Goal: Navigation & Orientation: Find specific page/section

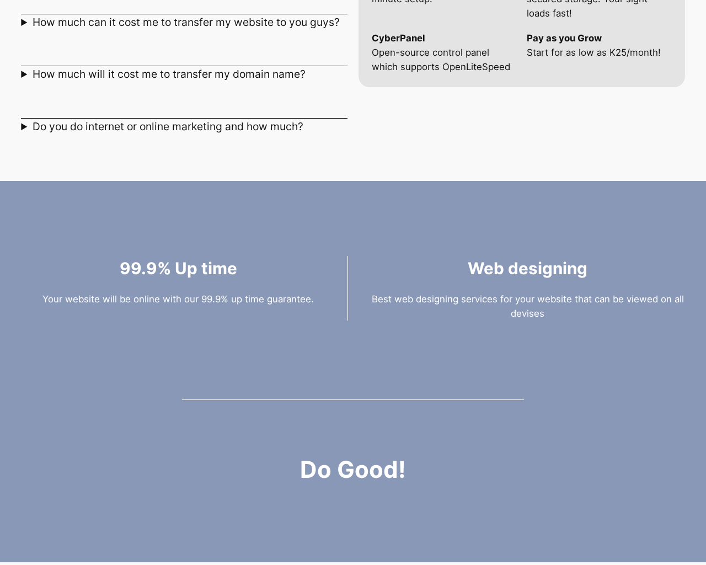
scroll to position [1526, 0]
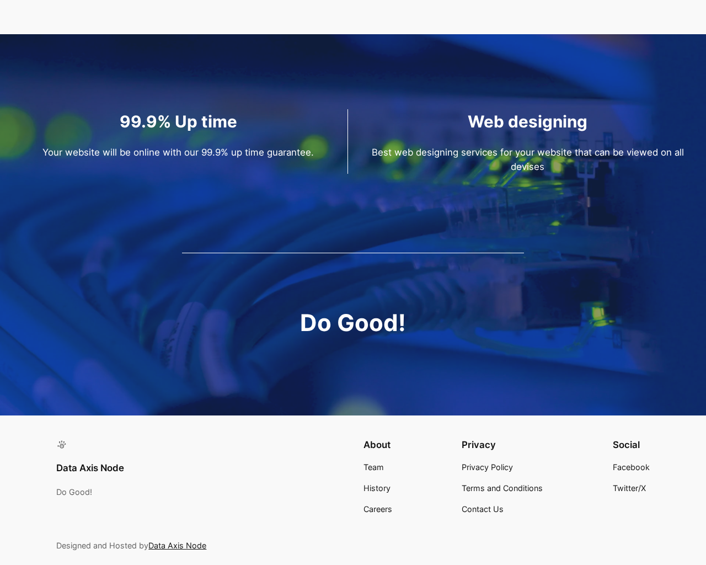
scroll to position [1526, 0]
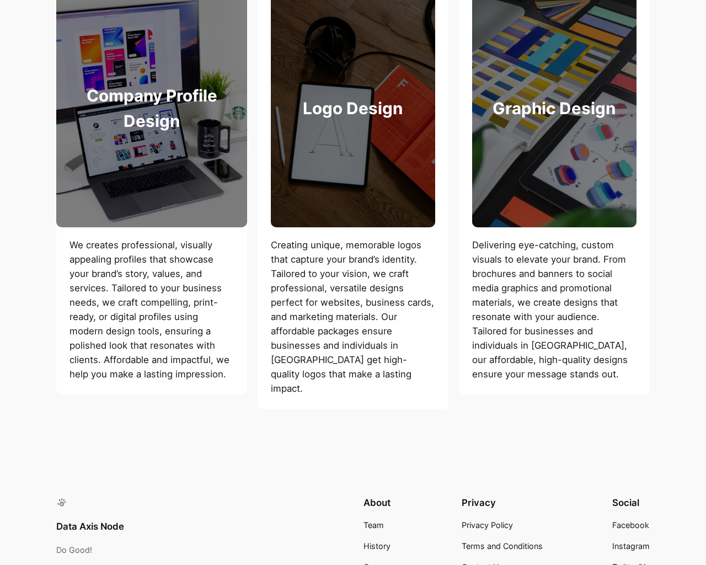
scroll to position [1414, 0]
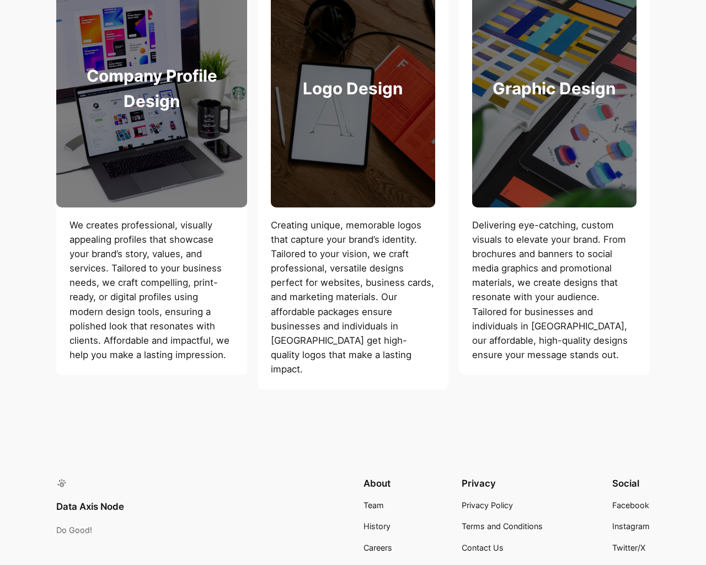
scroll to position [1529, 0]
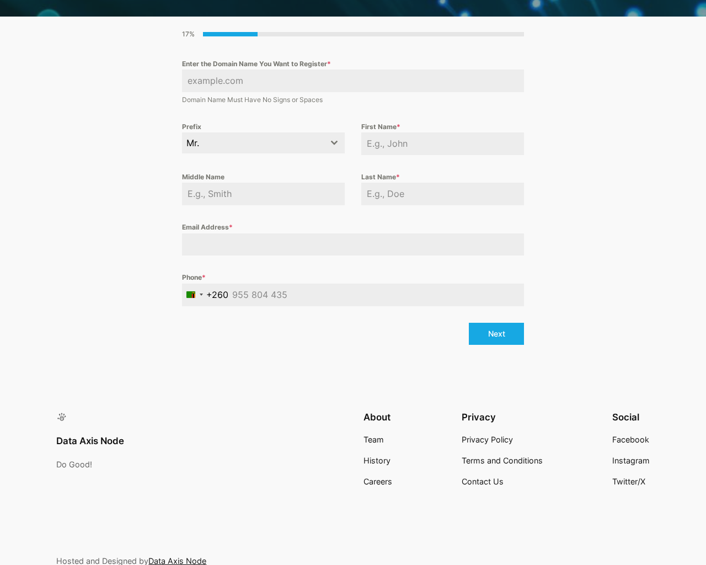
scroll to position [335, 0]
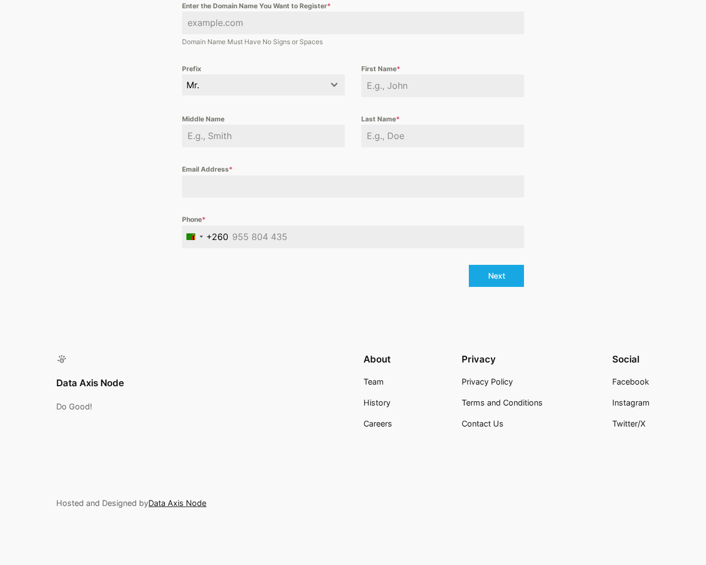
scroll to position [334, 0]
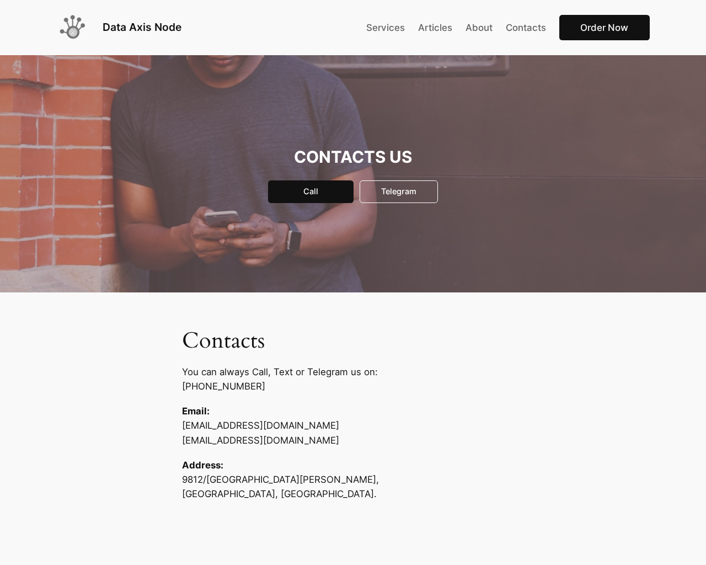
scroll to position [250, 0]
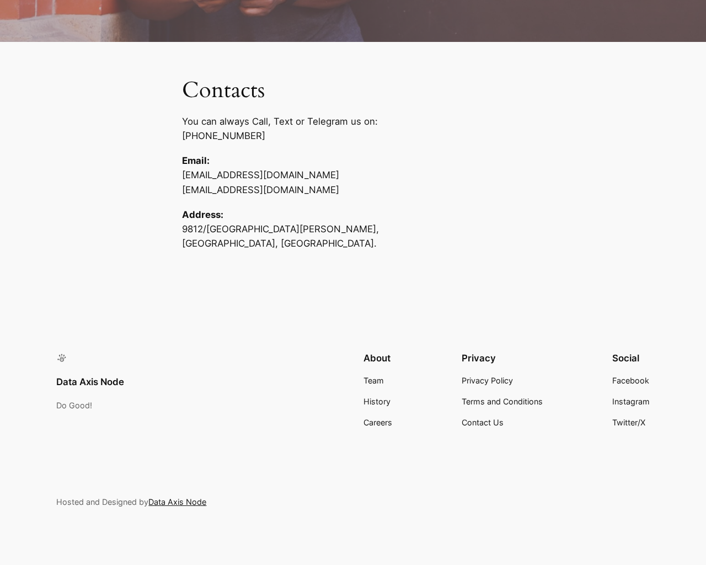
scroll to position [250, 0]
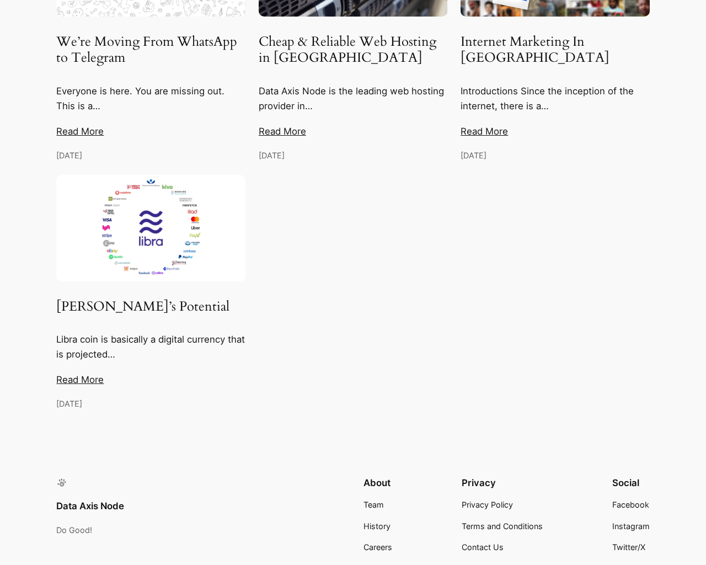
scroll to position [972, 0]
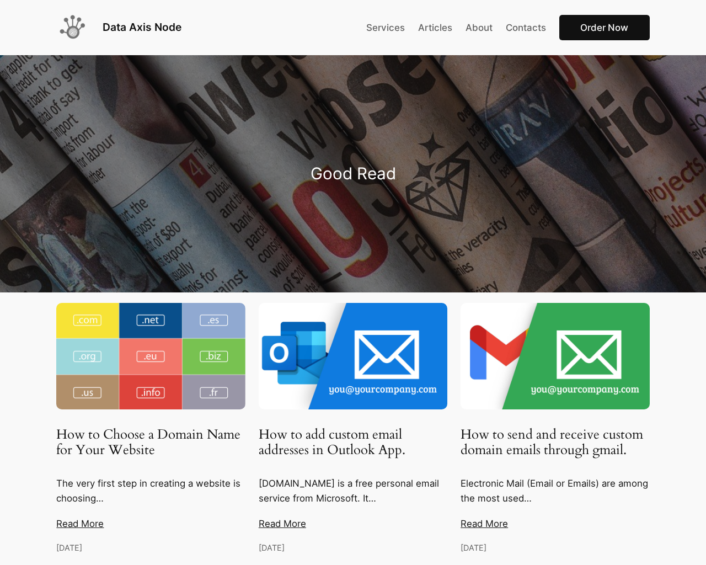
scroll to position [956, 0]
